Goal: Download file/media

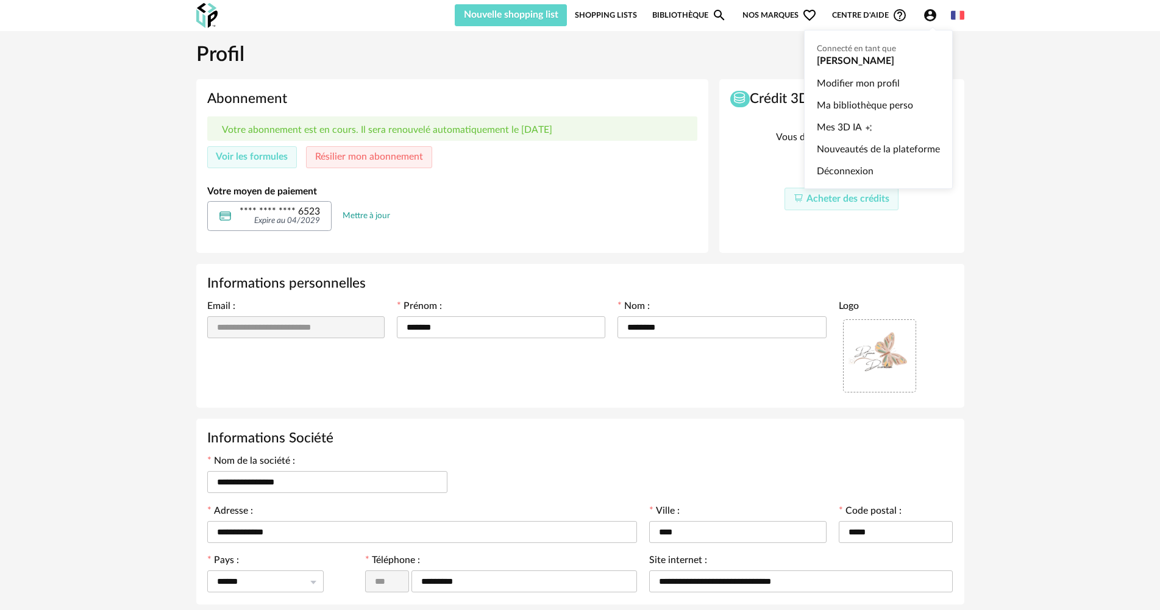
click at [935, 15] on icon "Account Circle icon" at bounding box center [930, 15] width 12 height 12
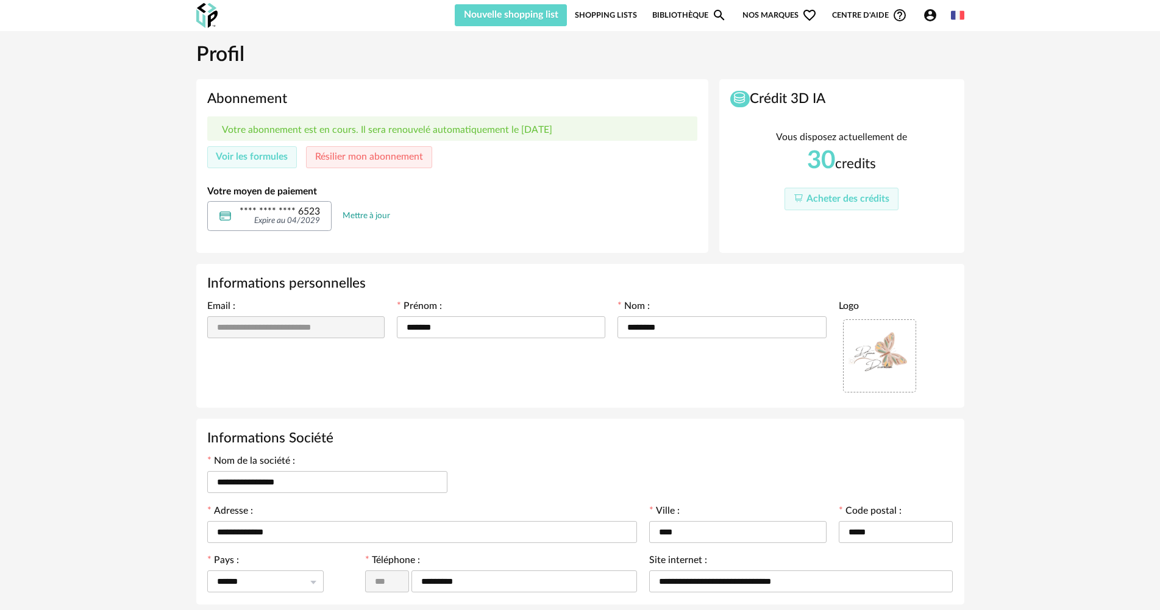
click at [1022, 60] on div "**********" at bounding box center [580, 394] width 1160 height 726
click at [687, 15] on link "Bibliothèque Magnify icon" at bounding box center [689, 15] width 74 height 22
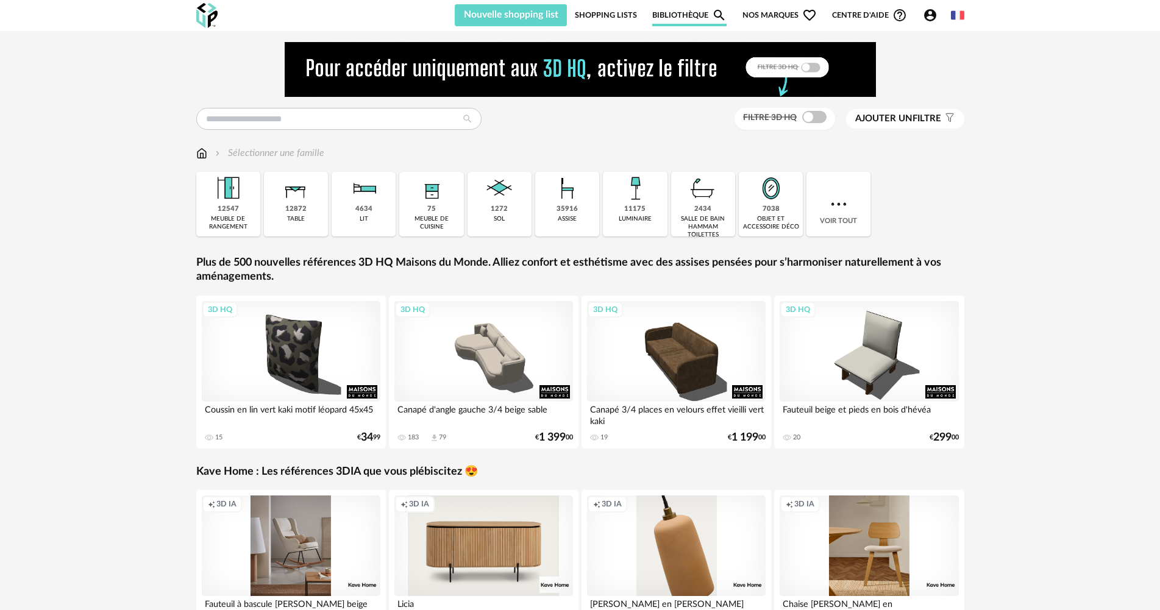
click at [614, 11] on link "Shopping Lists" at bounding box center [606, 15] width 62 height 22
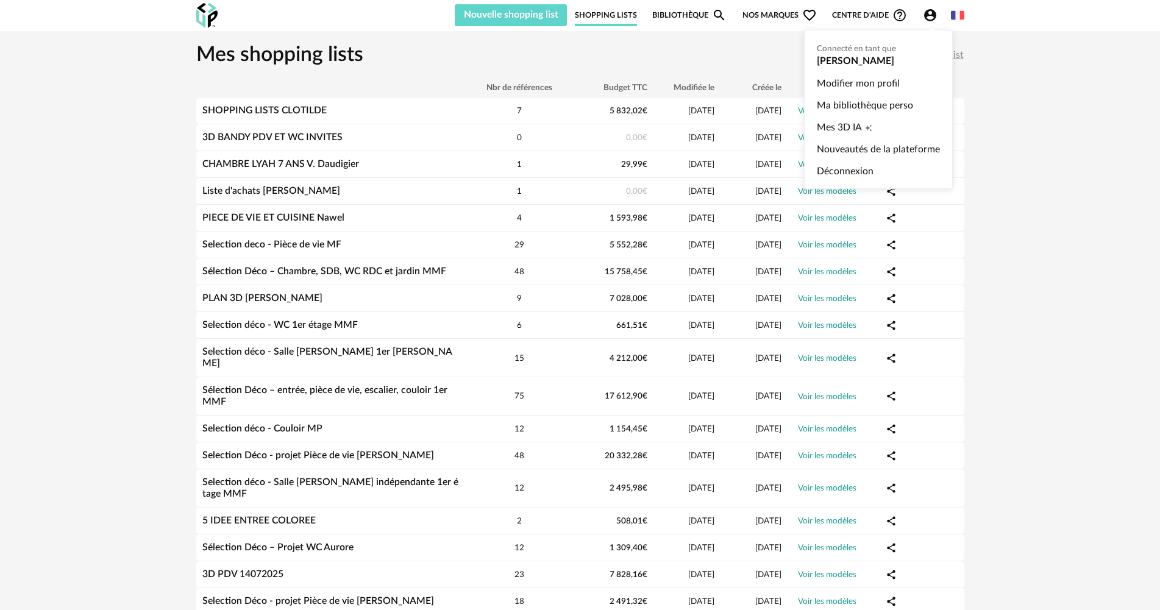
click at [929, 15] on icon "Account Circle icon" at bounding box center [930, 15] width 12 height 12
click at [847, 80] on link "Modifier mon profil" at bounding box center [877, 84] width 123 height 22
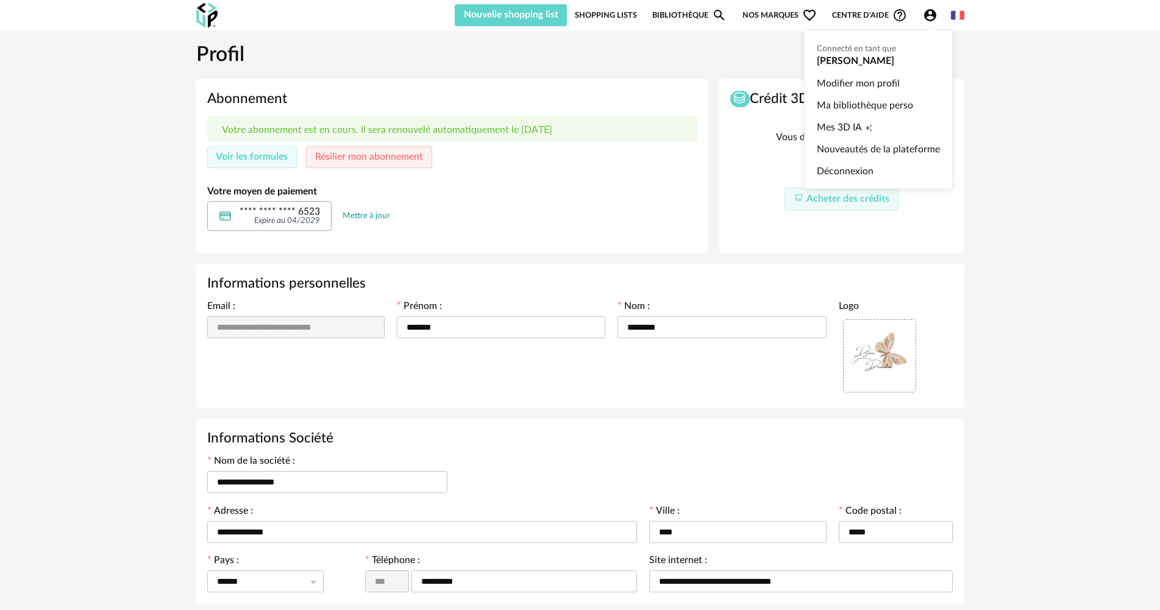
click at [930, 18] on icon "Account Circle icon" at bounding box center [930, 15] width 15 height 15
click at [831, 82] on link "Modifier mon profil" at bounding box center [877, 84] width 123 height 22
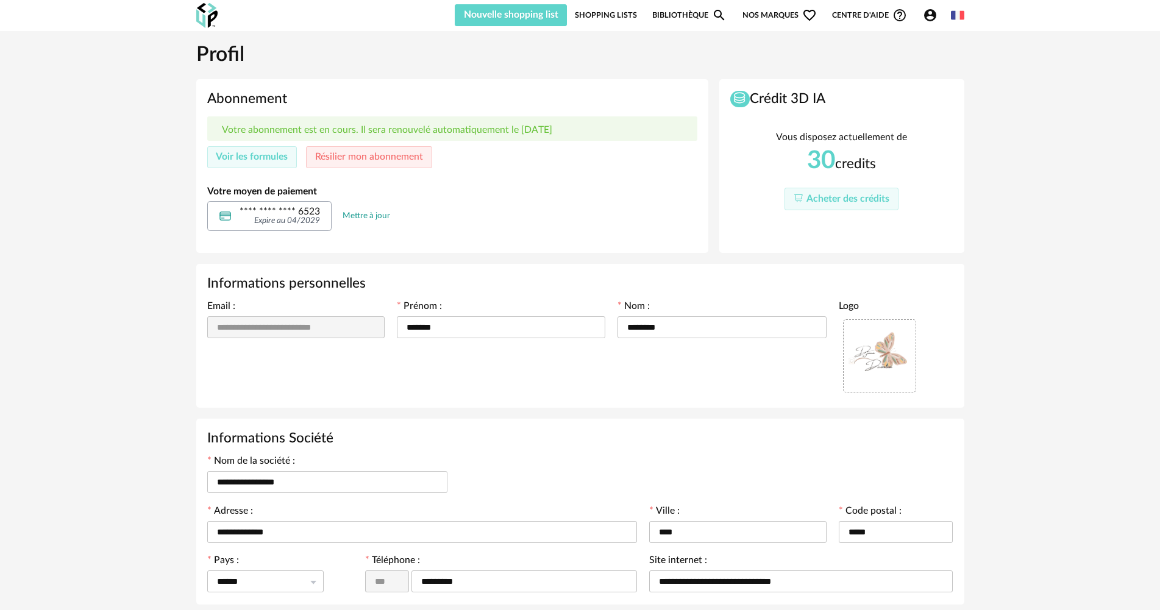
click at [604, 12] on link "Shopping Lists" at bounding box center [606, 15] width 62 height 22
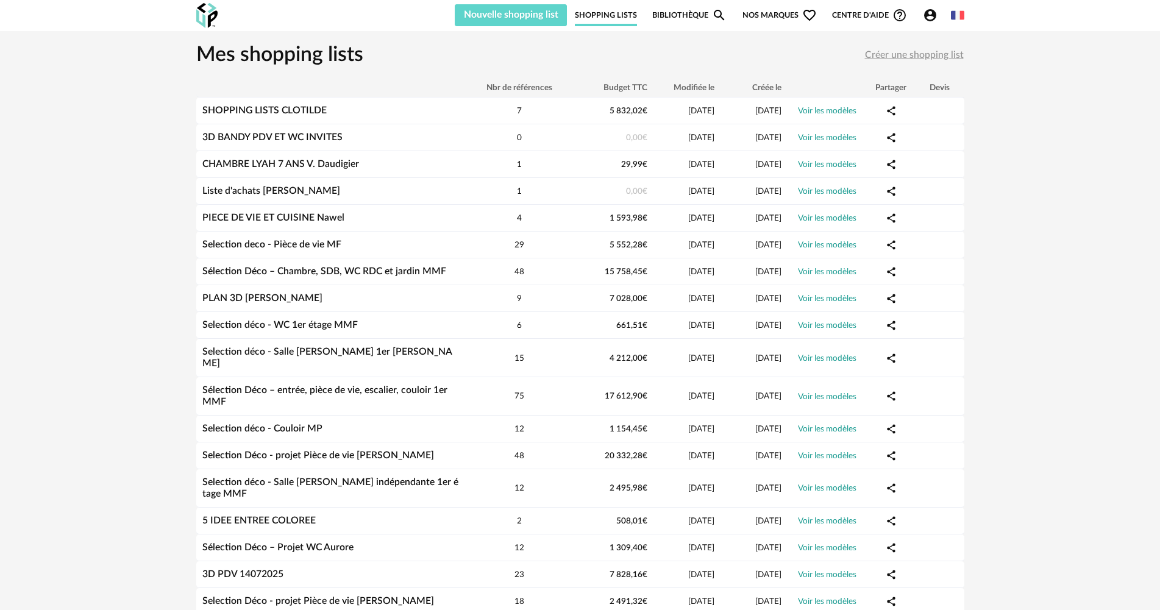
click at [684, 16] on link "Bibliothèque Magnify icon" at bounding box center [689, 15] width 74 height 22
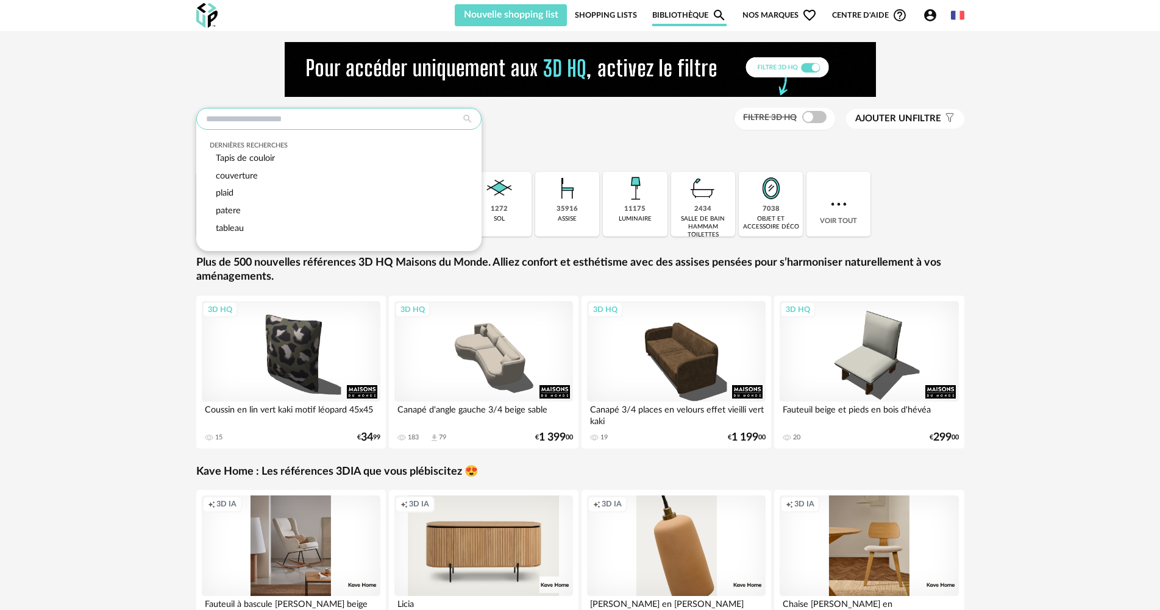
click at [240, 129] on input "text" at bounding box center [338, 119] width 285 height 22
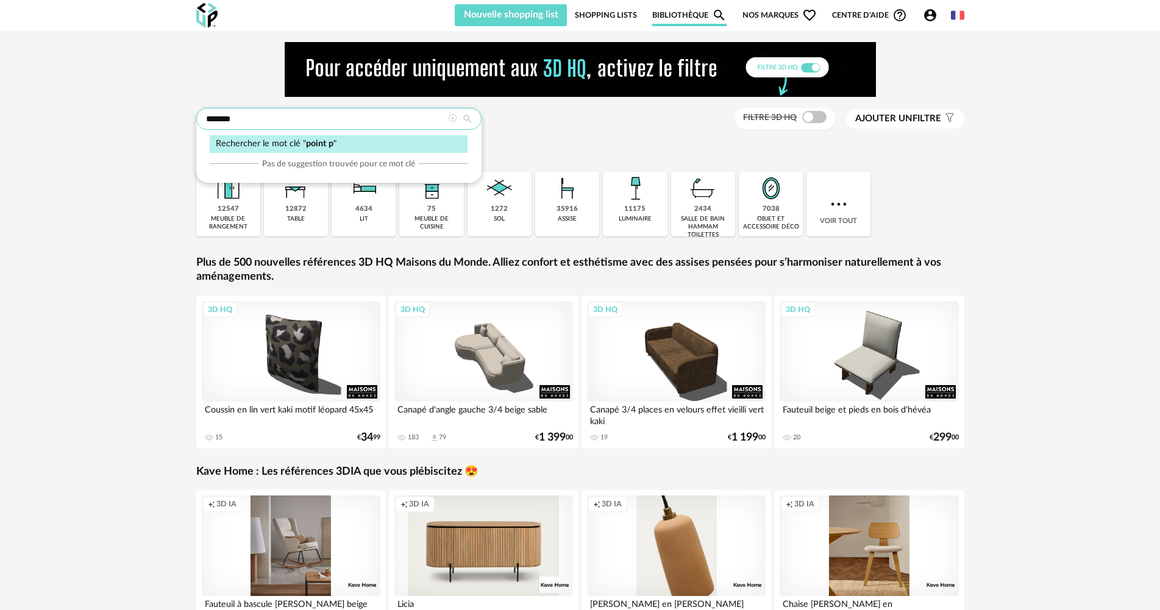
type input "*******"
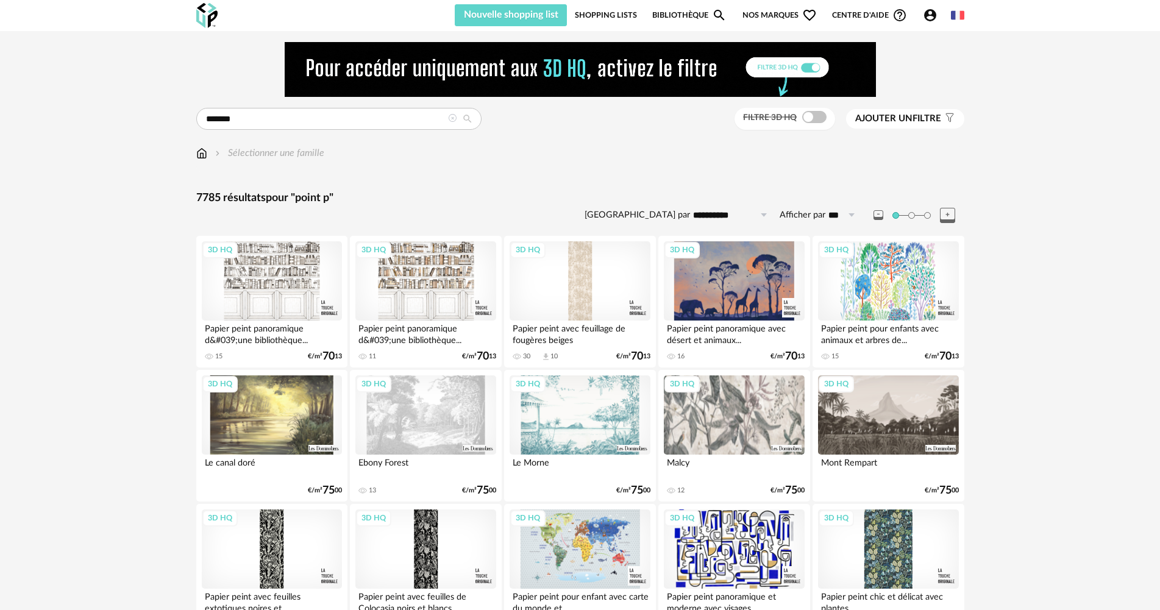
click at [204, 153] on img at bounding box center [201, 153] width 11 height 14
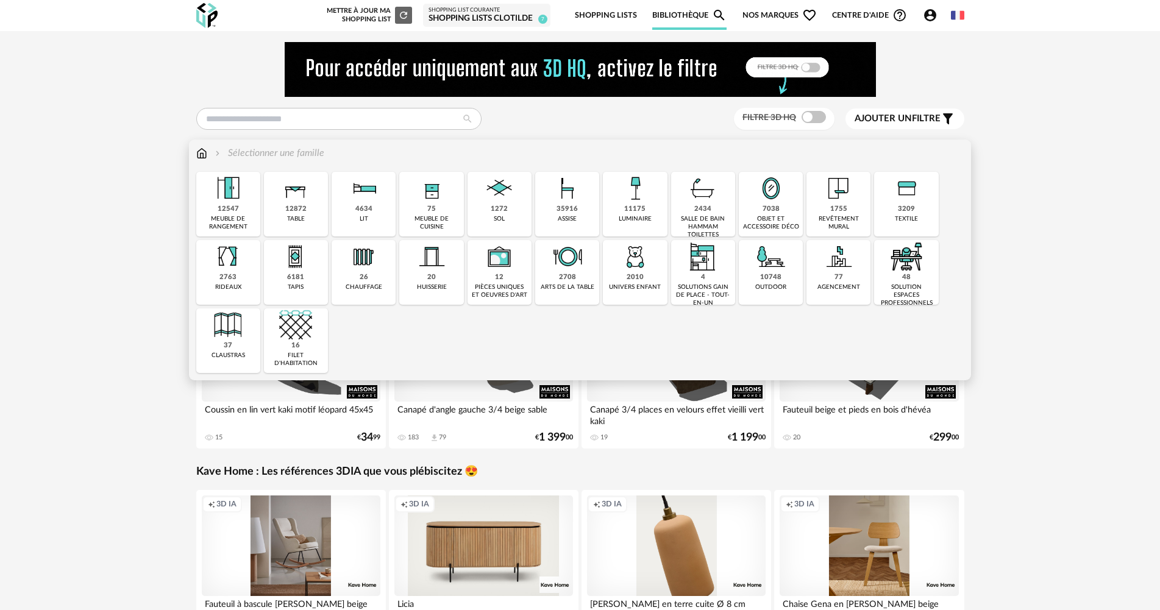
click at [436, 209] on div "75 meuble de cuisine" at bounding box center [431, 204] width 64 height 65
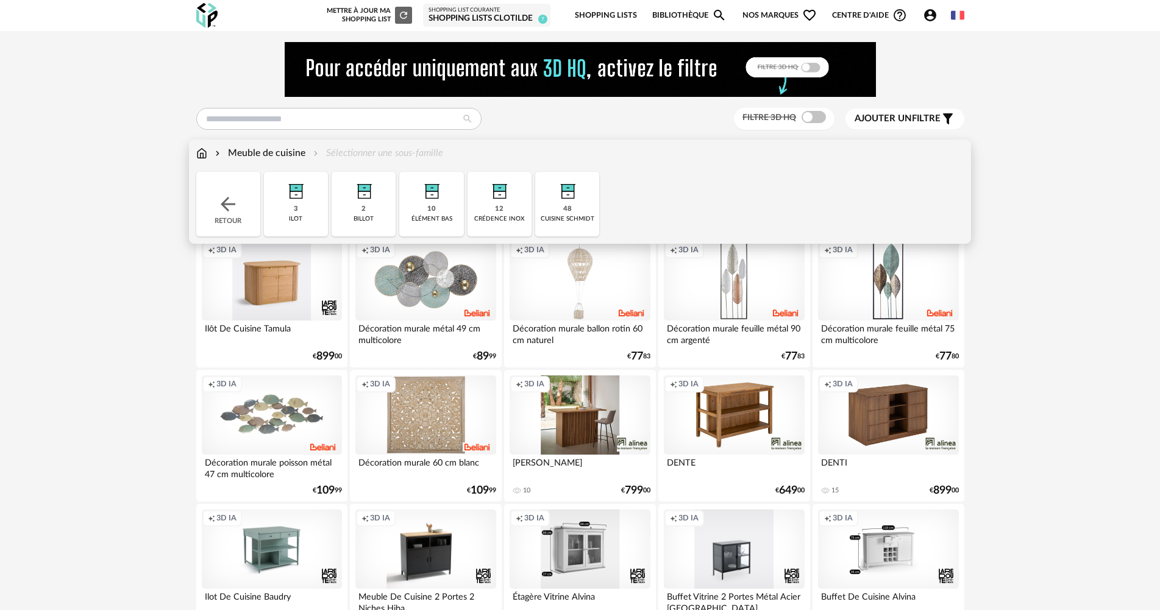
click at [498, 193] on img at bounding box center [499, 188] width 33 height 33
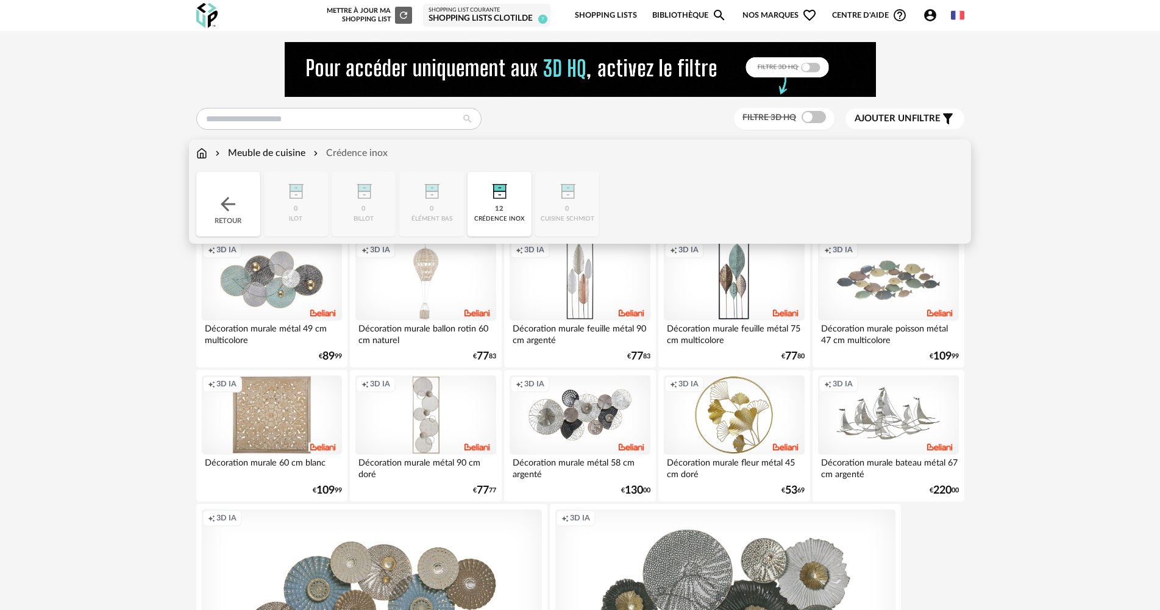
click at [488, 207] on div "12 crédence inox" at bounding box center [499, 204] width 64 height 65
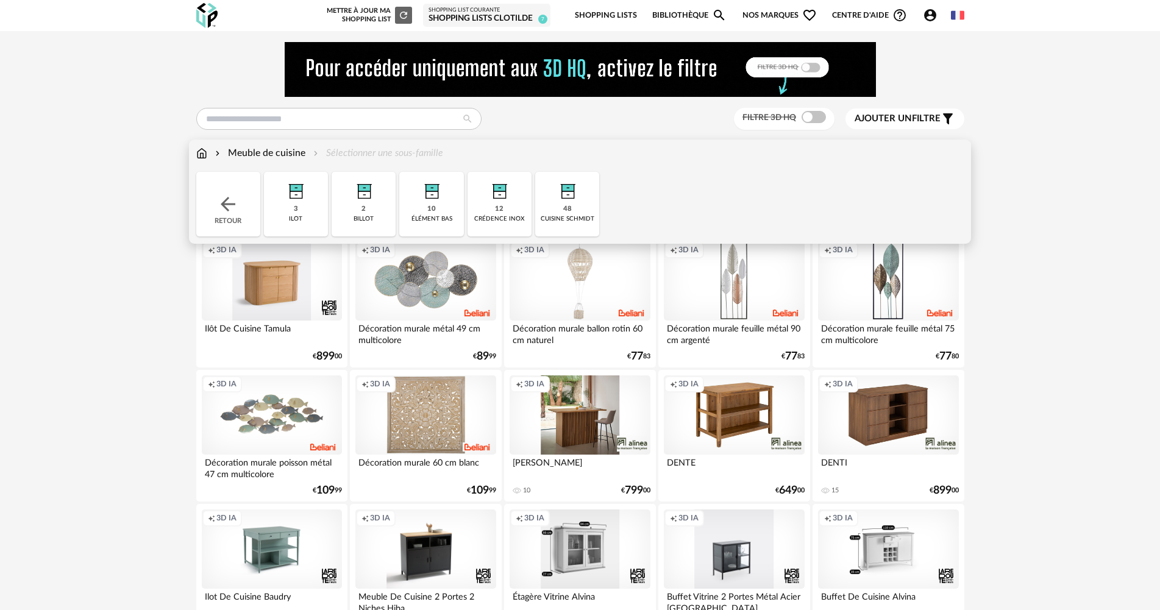
click at [489, 199] on img at bounding box center [499, 188] width 33 height 33
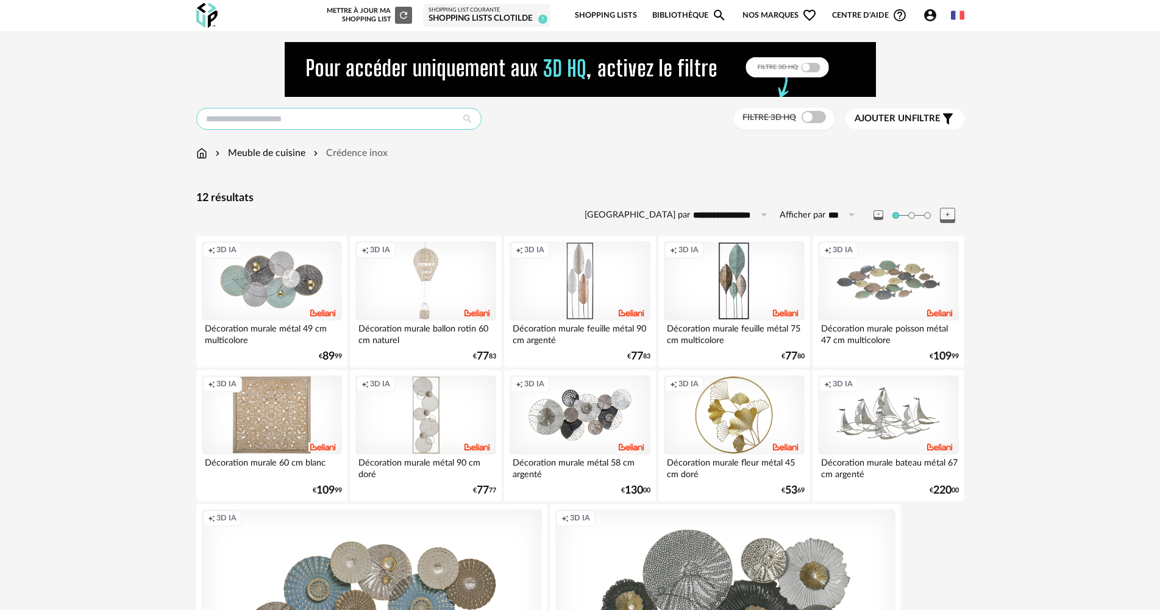
click at [254, 121] on input "text" at bounding box center [338, 119] width 285 height 22
type input "**********"
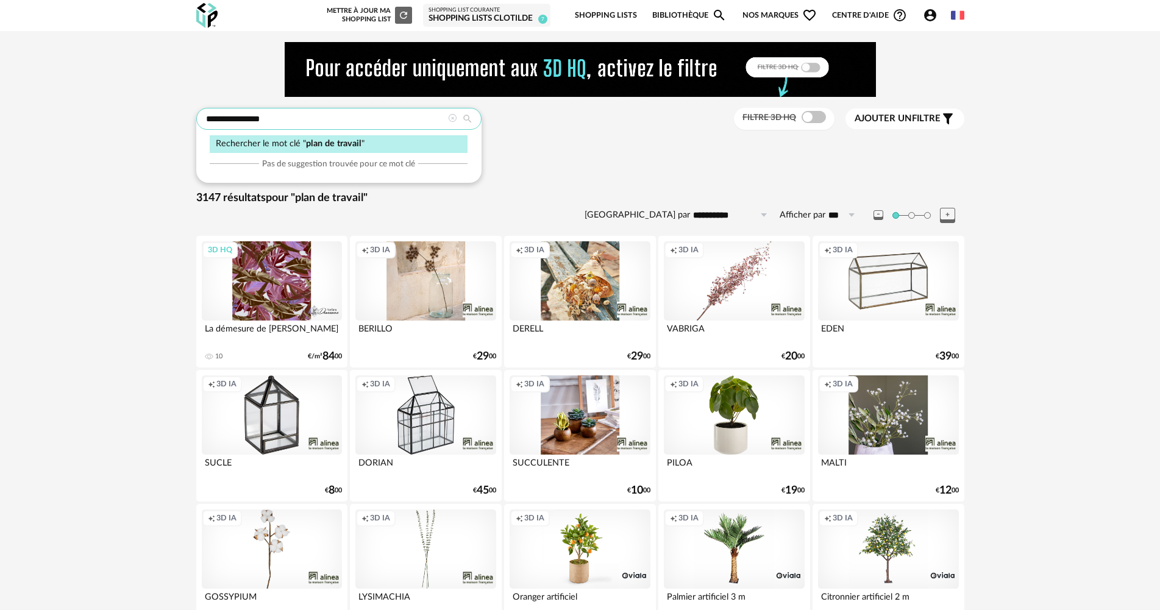
click at [303, 118] on input "**********" at bounding box center [338, 119] width 285 height 22
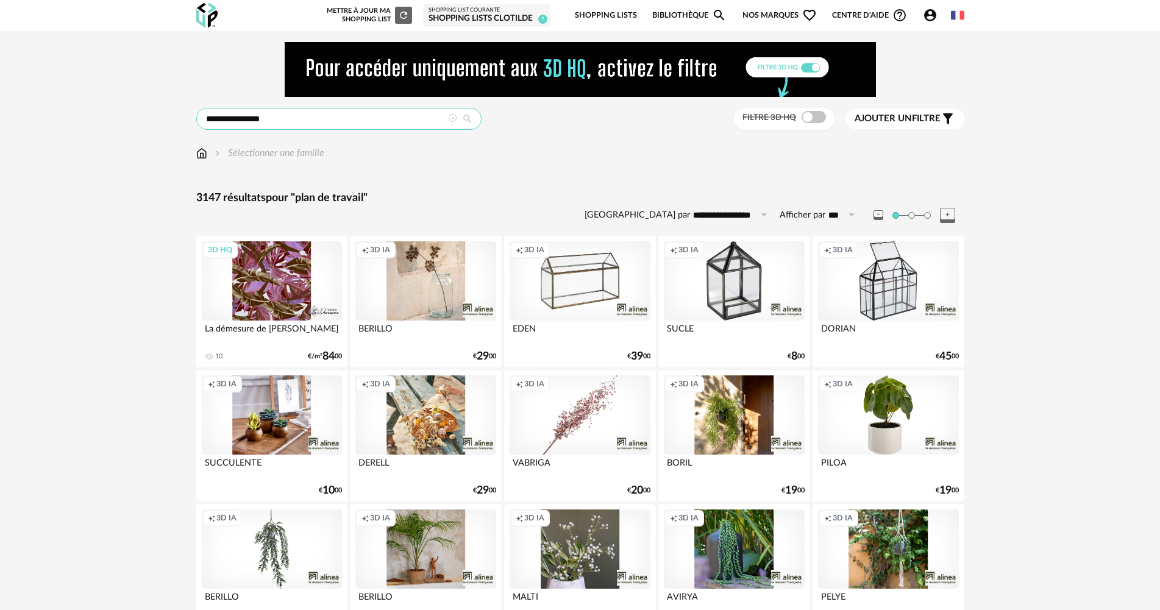
click at [306, 118] on input "**********" at bounding box center [338, 119] width 285 height 22
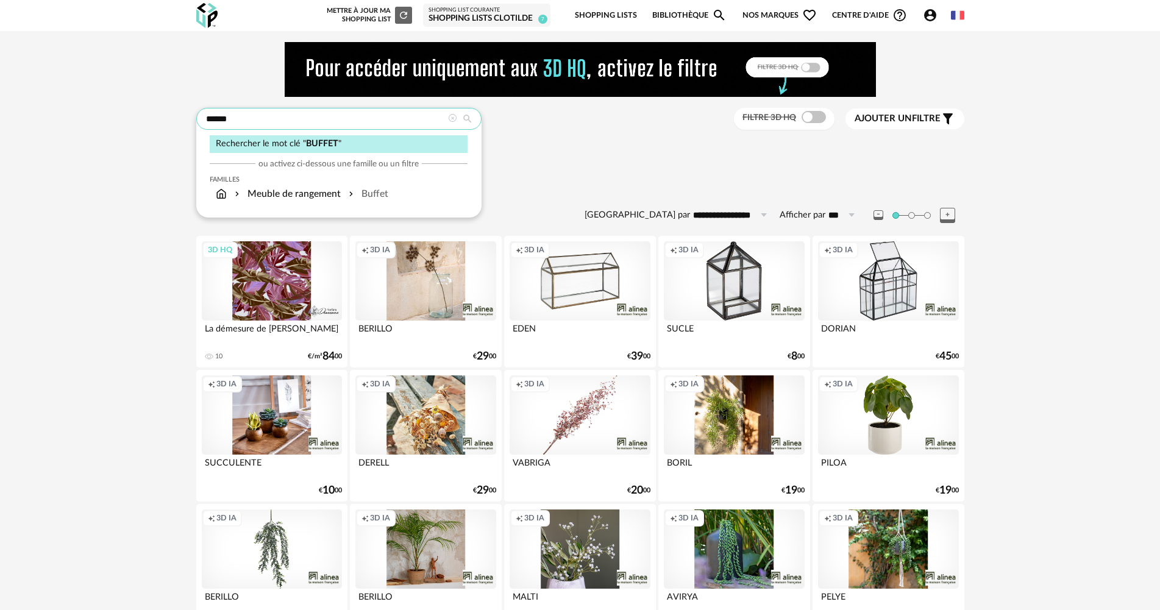
type input "******"
type input "**********"
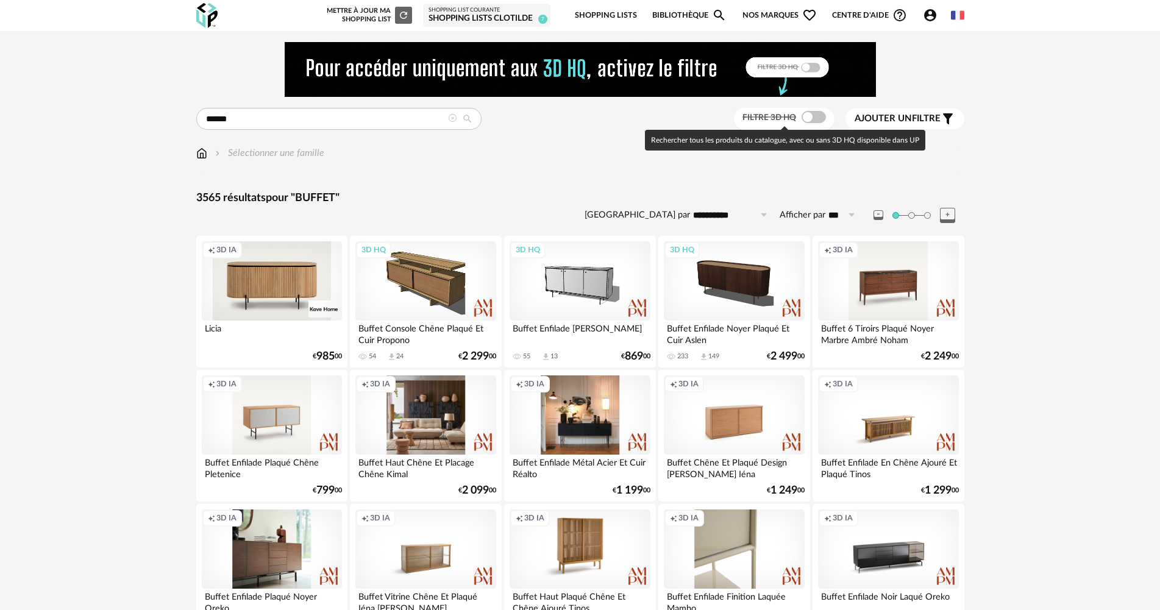
click at [809, 123] on span at bounding box center [813, 117] width 24 height 12
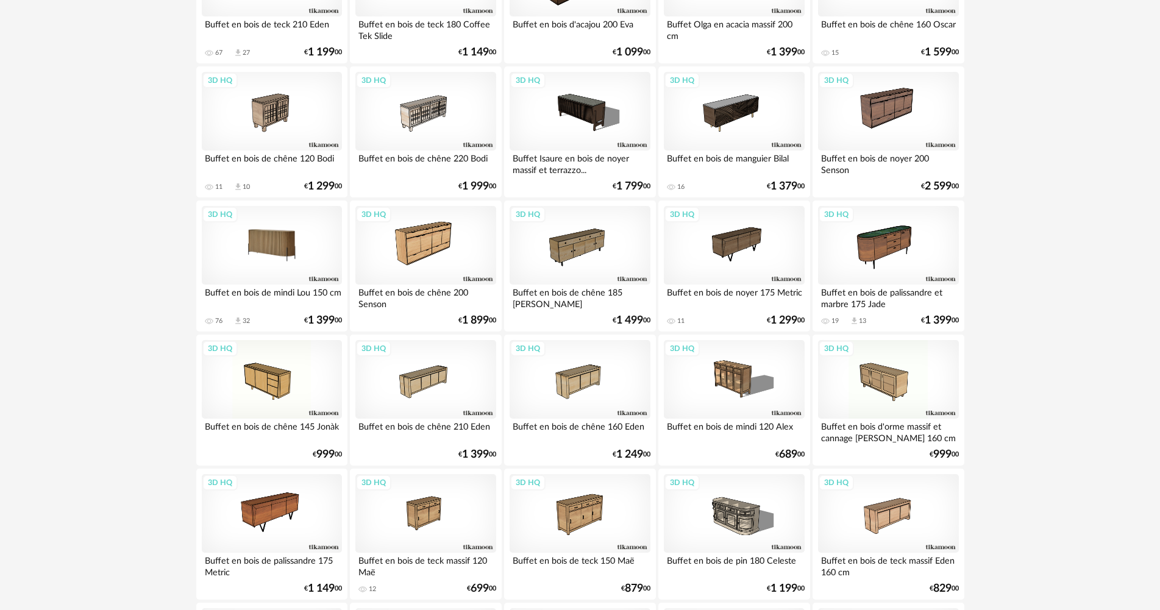
scroll to position [670, 0]
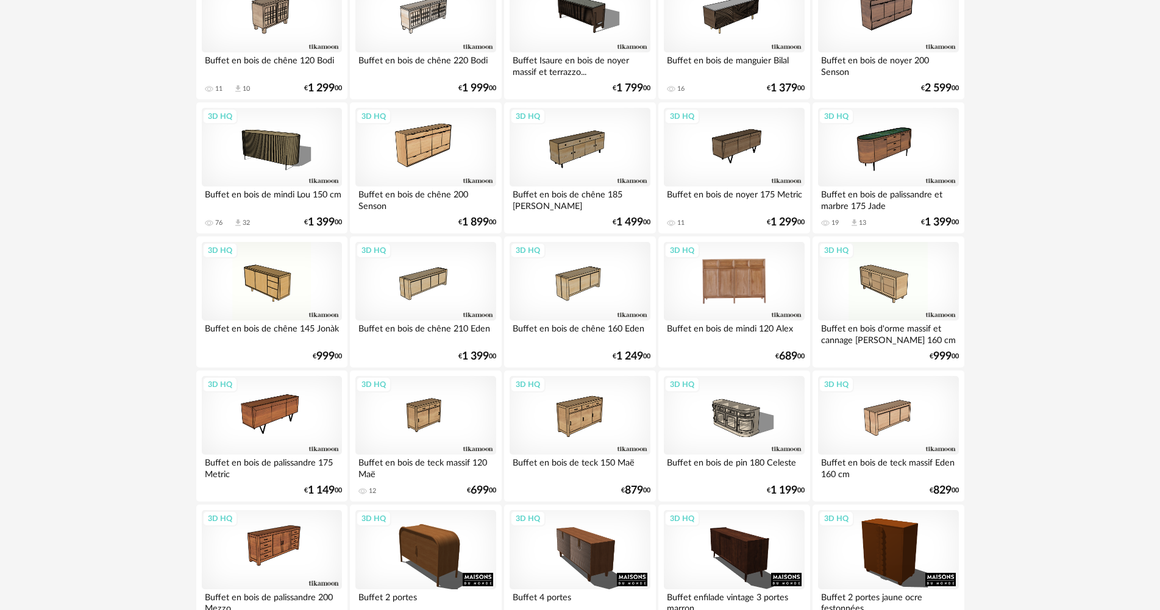
click at [703, 288] on div "3D HQ" at bounding box center [734, 281] width 140 height 79
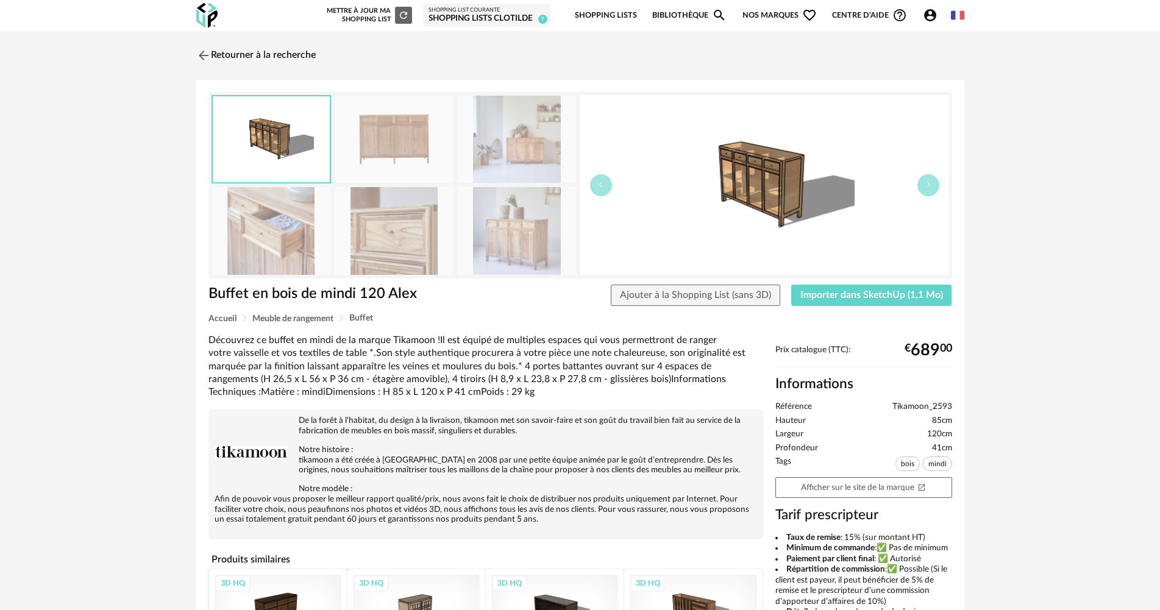
click at [505, 133] on img at bounding box center [517, 139] width 118 height 87
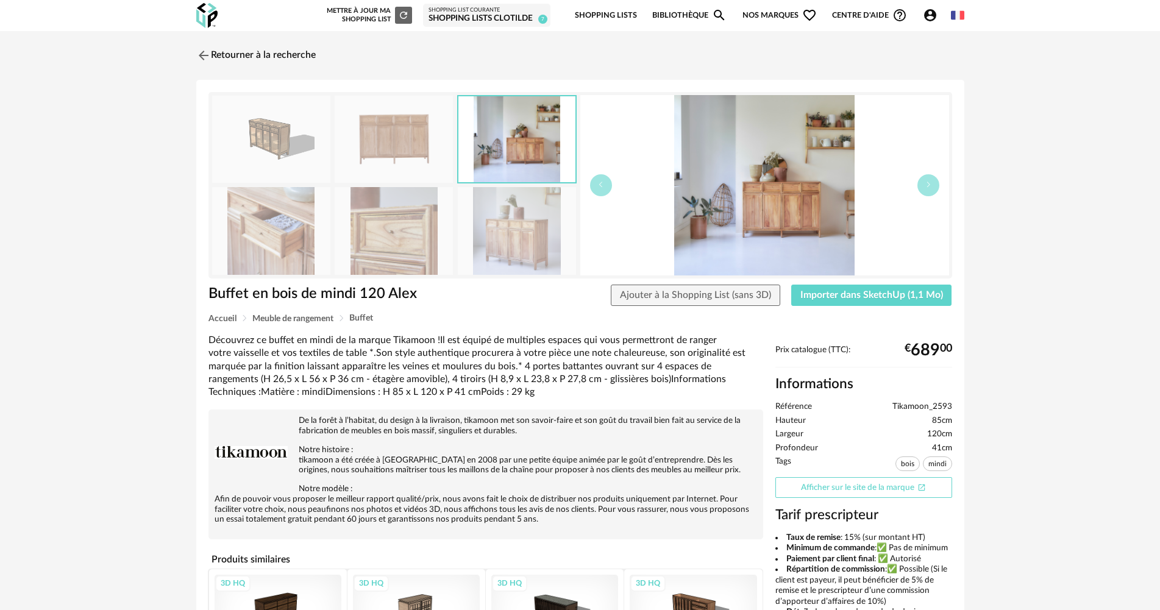
click at [847, 487] on link "Afficher sur le site de la marque Open In New icon" at bounding box center [863, 487] width 177 height 21
drag, startPoint x: 197, startPoint y: 51, endPoint x: 1167, endPoint y: 365, distance: 1019.1
click at [197, 51] on img at bounding box center [203, 55] width 15 height 15
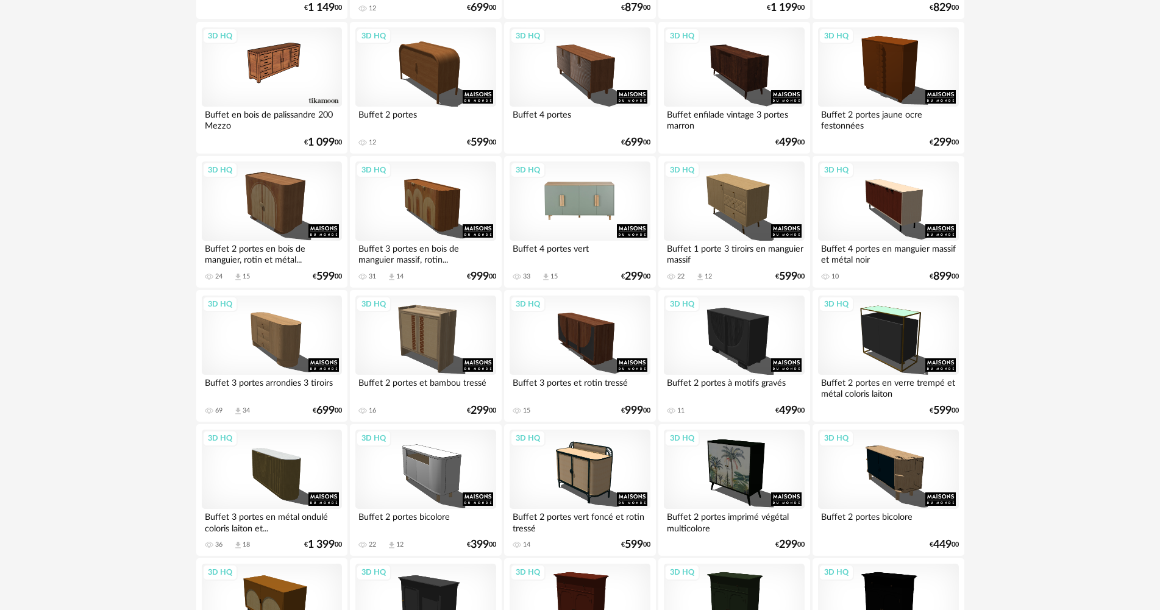
scroll to position [1158, 0]
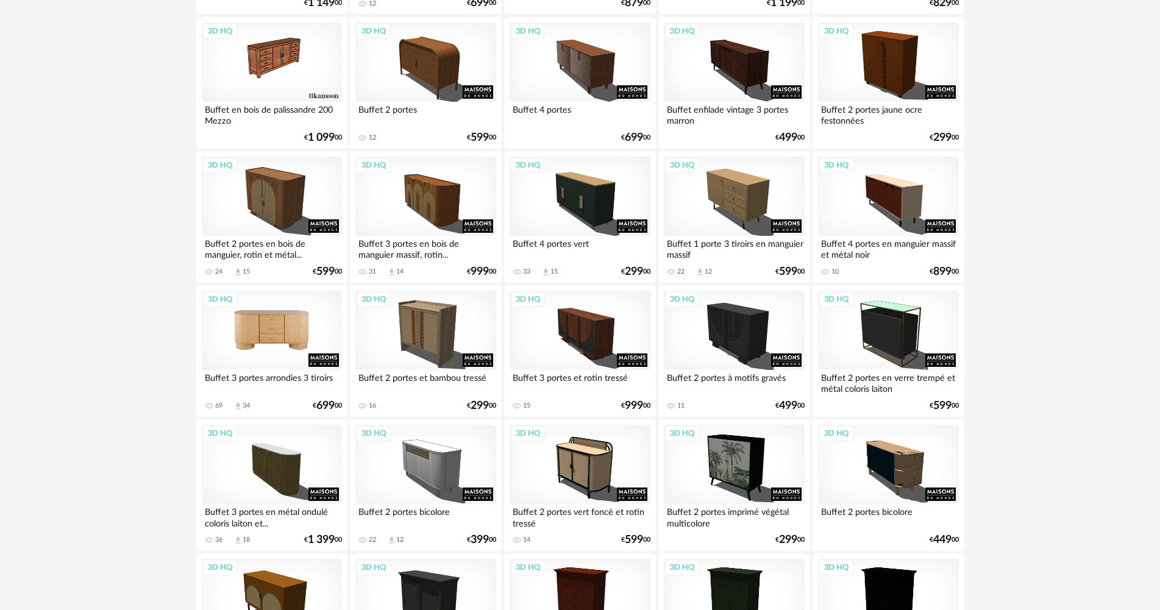
click at [267, 330] on div "3D HQ" at bounding box center [272, 330] width 140 height 79
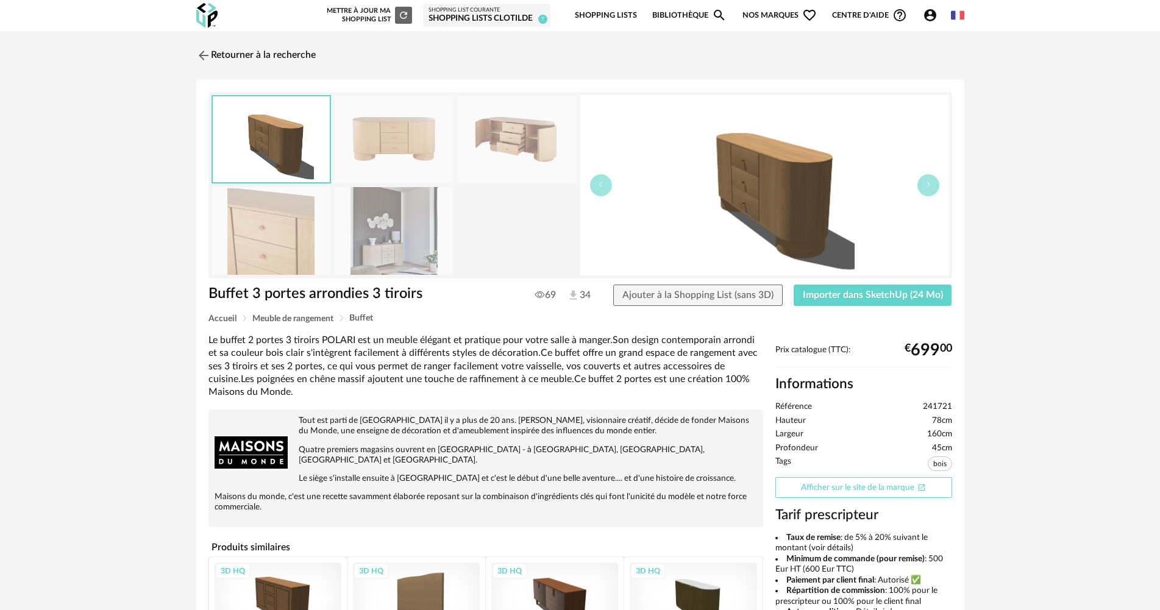
click at [848, 484] on link "Afficher sur le site de la marque Open In New icon" at bounding box center [863, 487] width 177 height 21
click at [892, 299] on span "Importer dans SketchUp (24 Mo)" at bounding box center [872, 295] width 140 height 10
click at [214, 47] on link "Retourner à la recherche" at bounding box center [252, 55] width 119 height 27
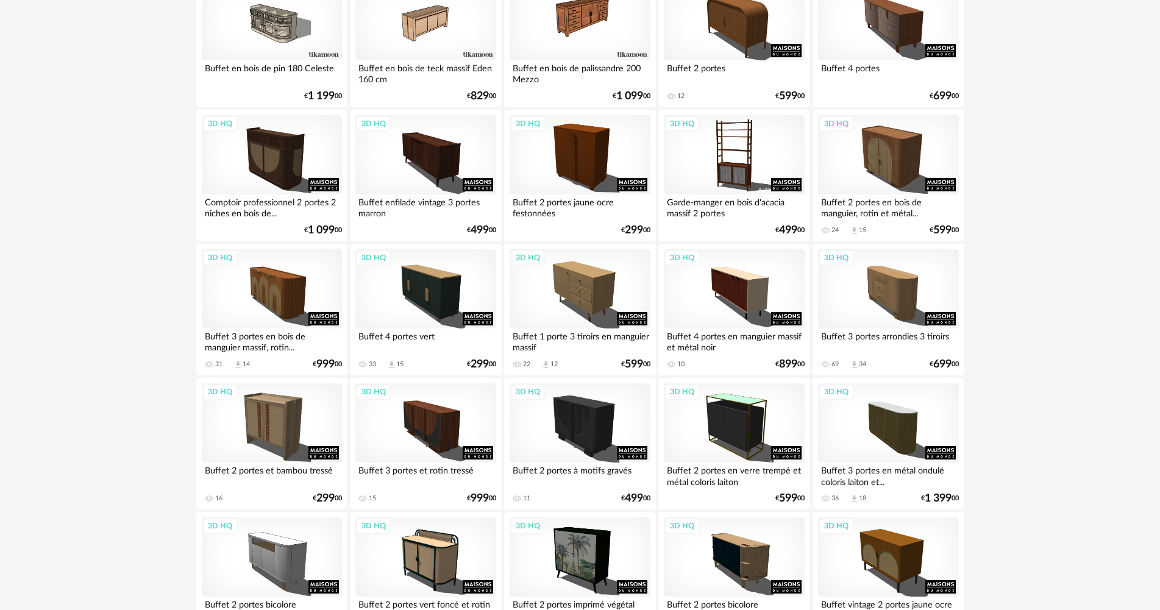
scroll to position [1219, 0]
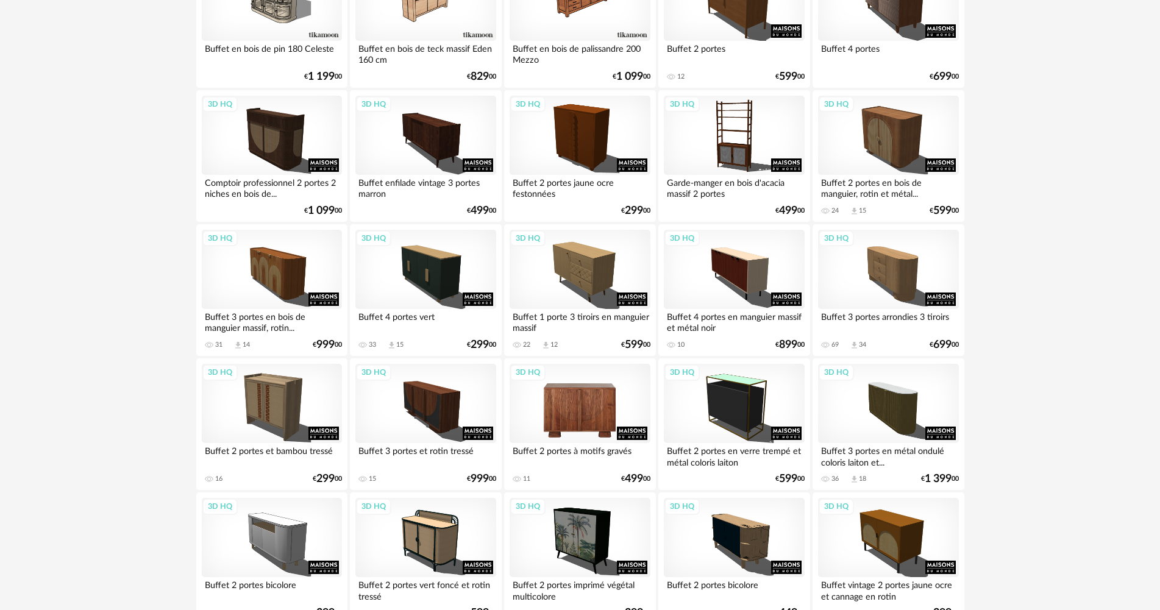
click at [589, 391] on div "3D HQ" at bounding box center [579, 403] width 140 height 79
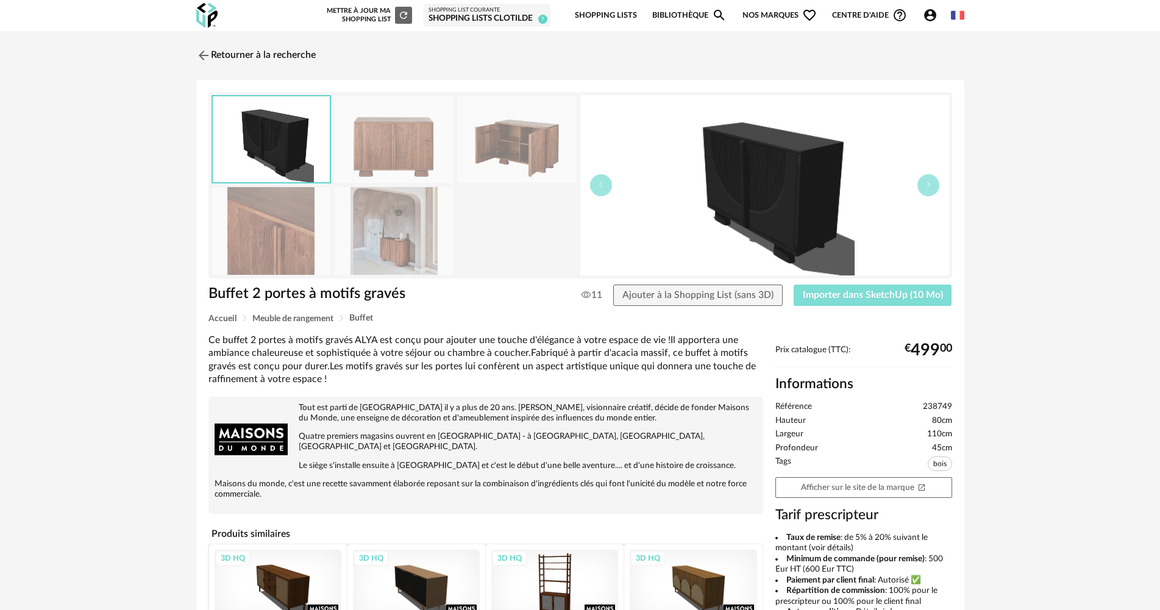
click at [846, 294] on span "Importer dans SketchUp (10 Mo)" at bounding box center [872, 295] width 140 height 10
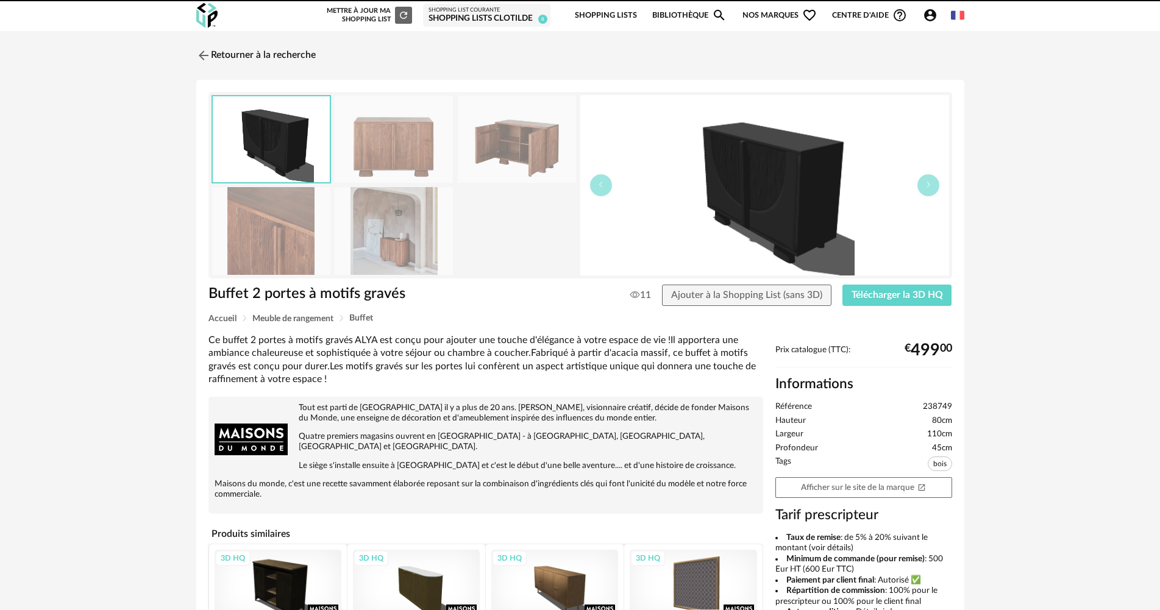
click at [380, 147] on img at bounding box center [394, 139] width 118 height 87
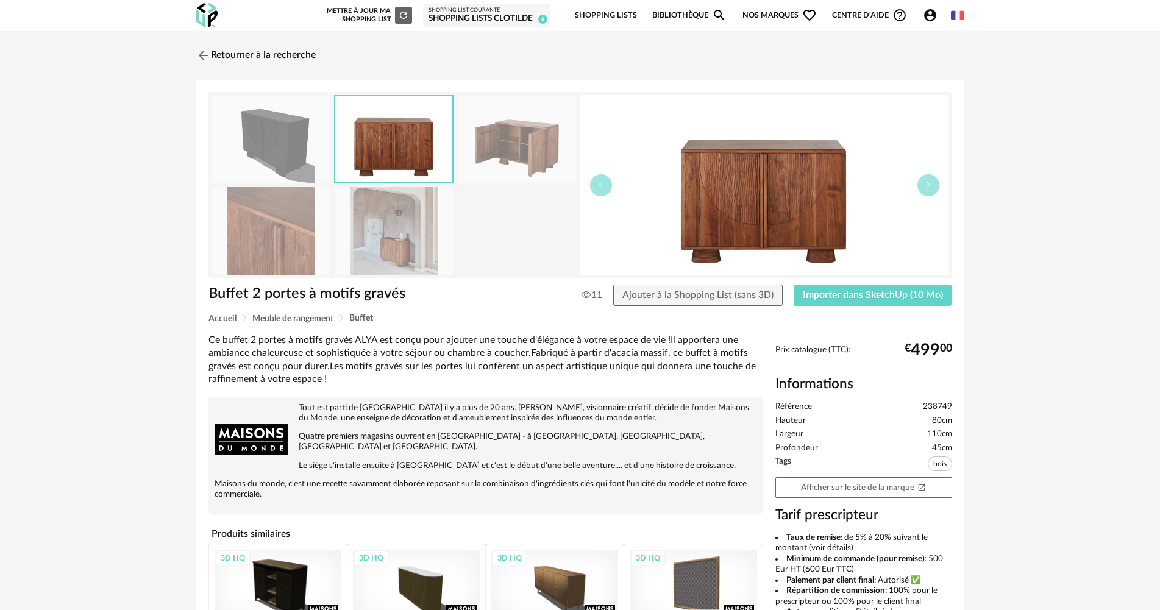
click at [390, 236] on img at bounding box center [394, 230] width 118 height 87
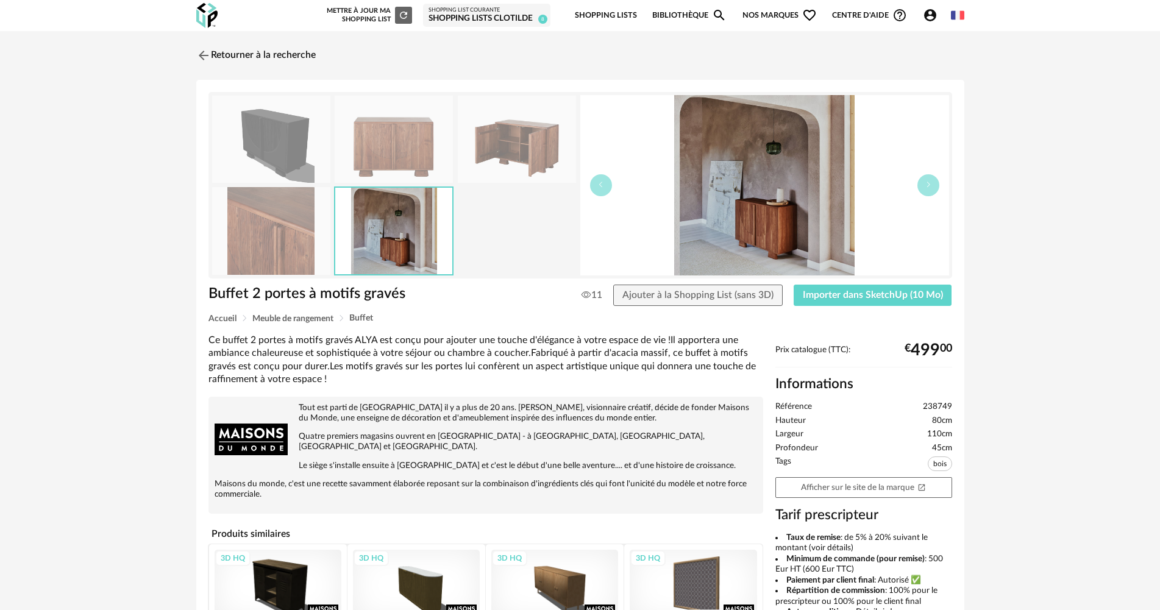
click at [388, 163] on img at bounding box center [394, 139] width 118 height 87
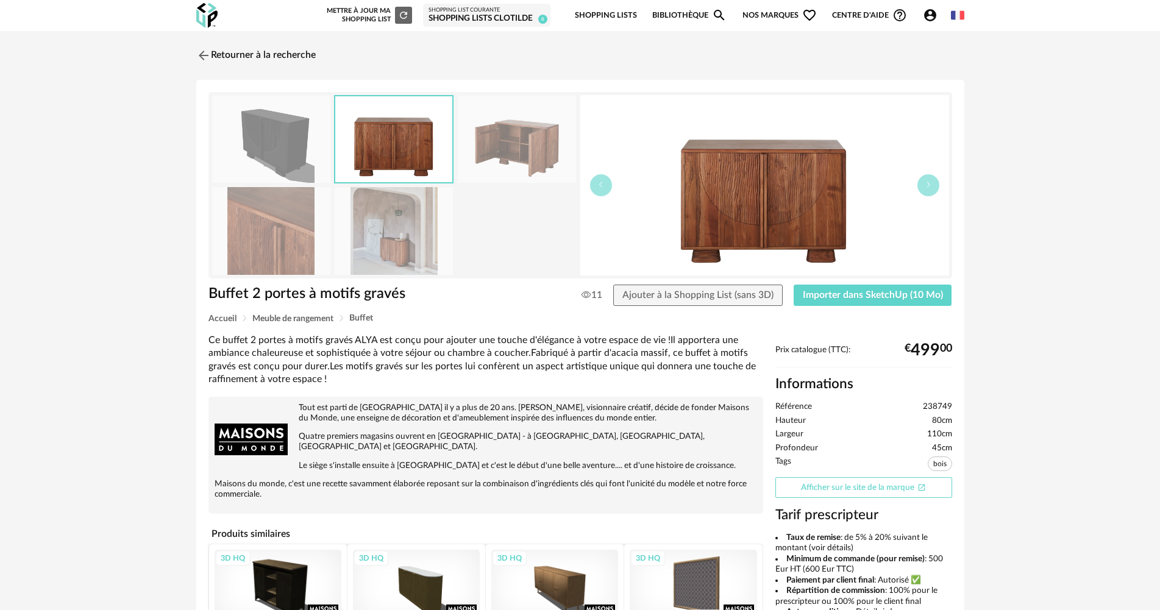
click at [882, 486] on link "Afficher sur le site de la marque Open In New icon" at bounding box center [863, 487] width 177 height 21
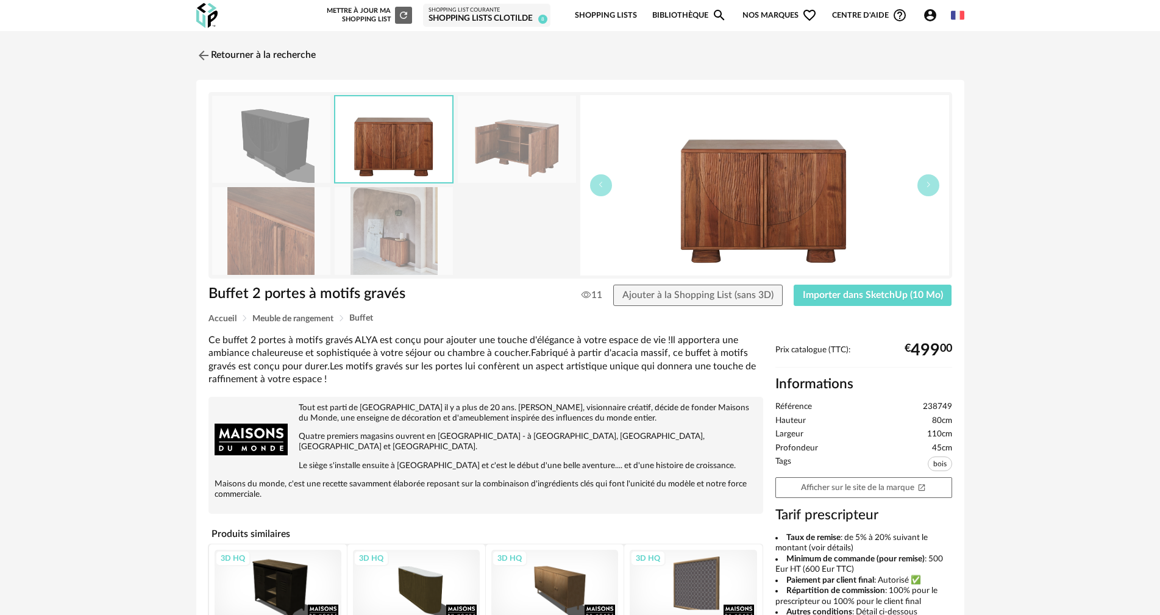
click at [49, 607] on div "Retourner à la recherche Buffet 2 portes à motifs gravés Buffet 2 portes à moti…" at bounding box center [580, 432] width 1160 height 803
